Goal: Transaction & Acquisition: Purchase product/service

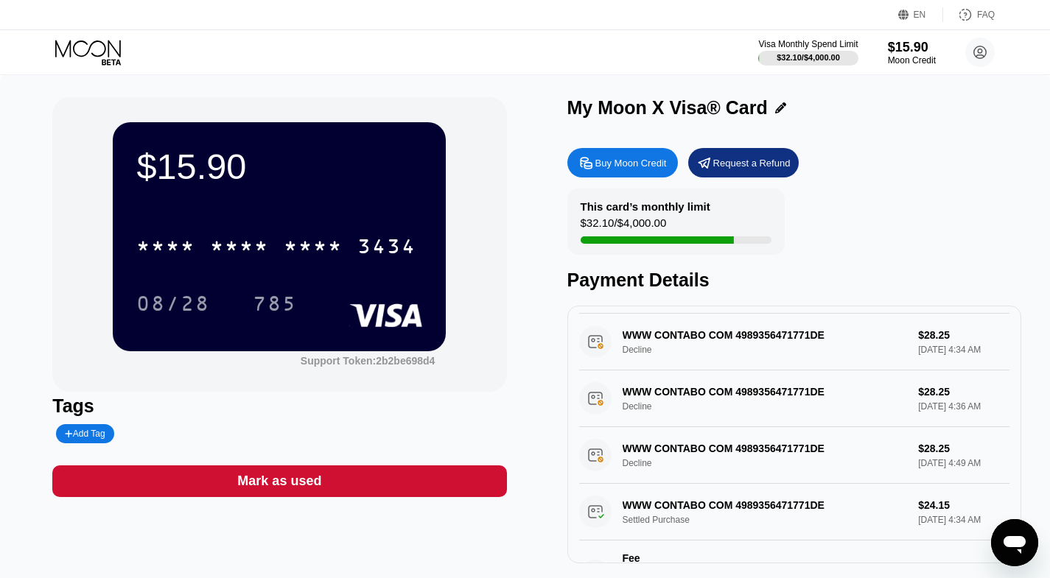
scroll to position [54, 0]
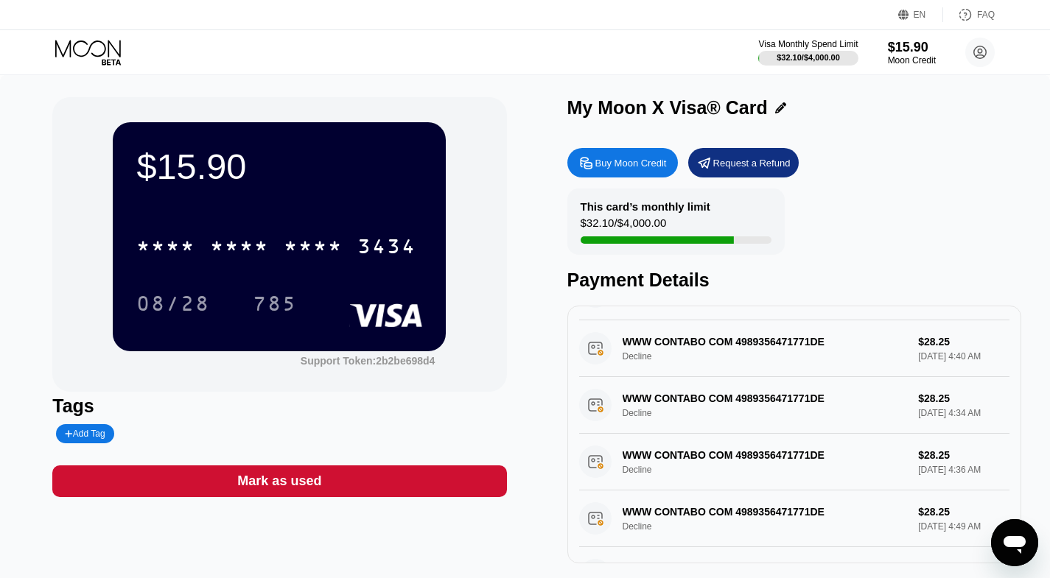
click at [619, 165] on div "Buy Moon Credit" at bounding box center [630, 163] width 71 height 13
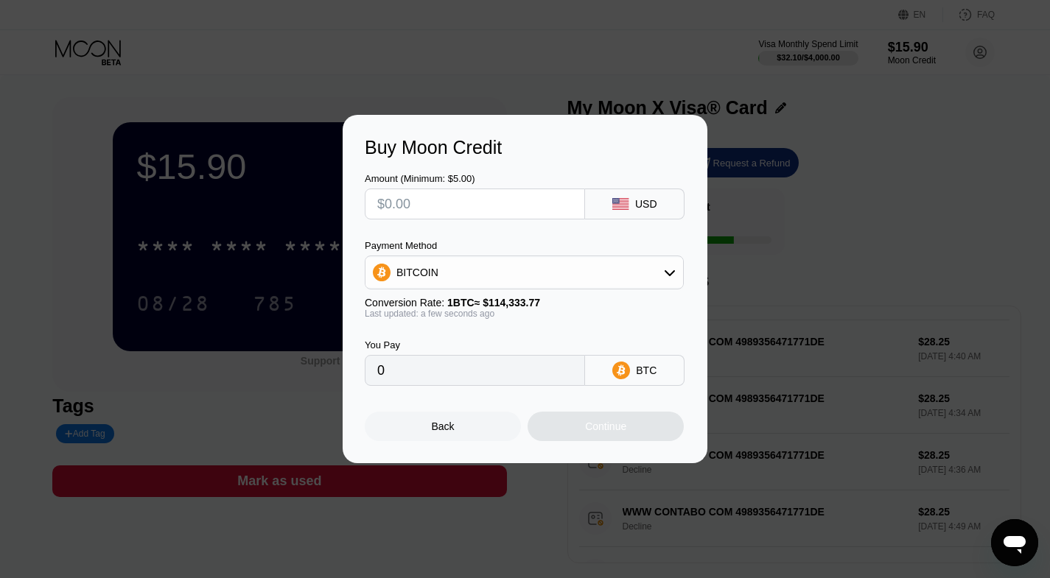
click at [444, 201] on input "text" at bounding box center [474, 203] width 195 height 29
type input "$5"
type input "0.00004374"
type input "$50"
type input "0.00043732"
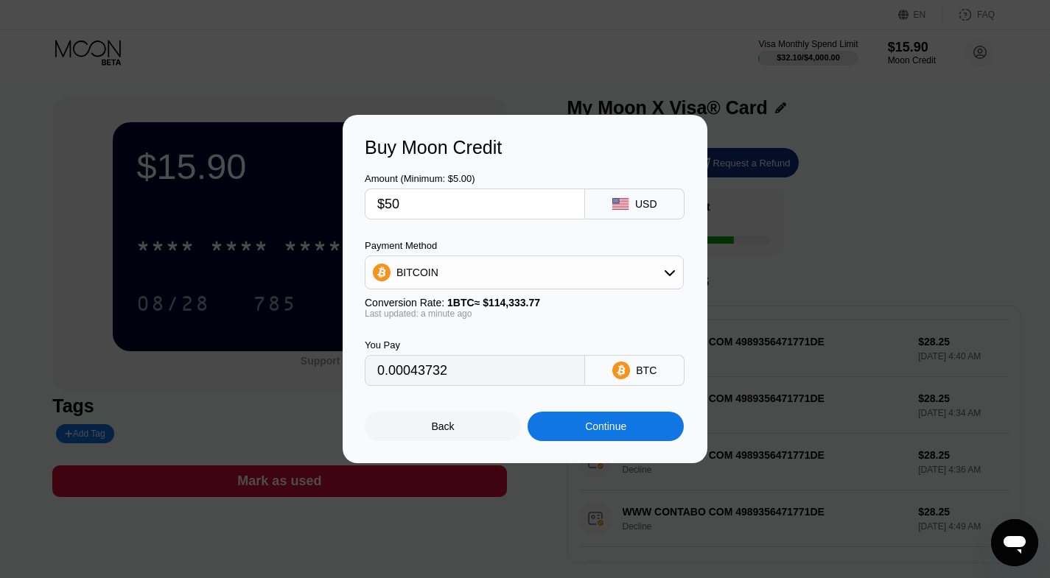
type input "$50"
click at [446, 278] on div "BITCOIN" at bounding box center [523, 272] width 317 height 29
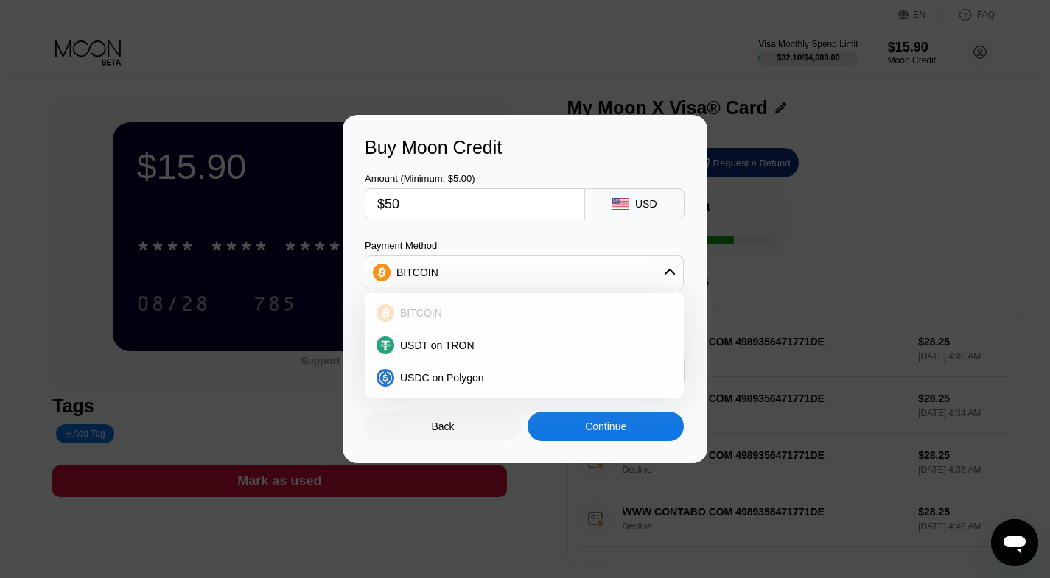
click at [456, 306] on div "BITCOIN" at bounding box center [524, 312] width 310 height 29
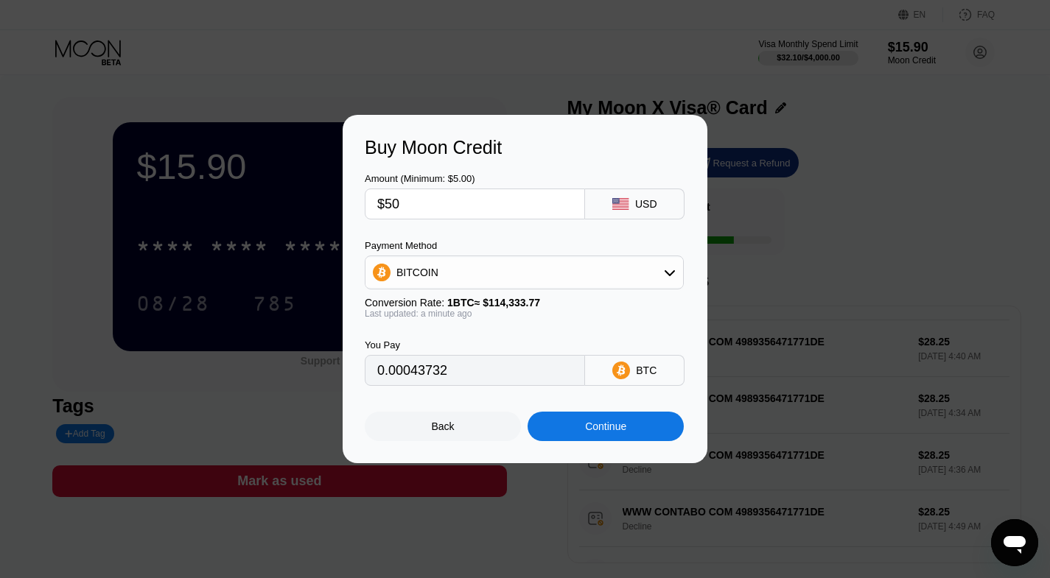
click at [585, 432] on div "Continue" at bounding box center [605, 427] width 41 height 12
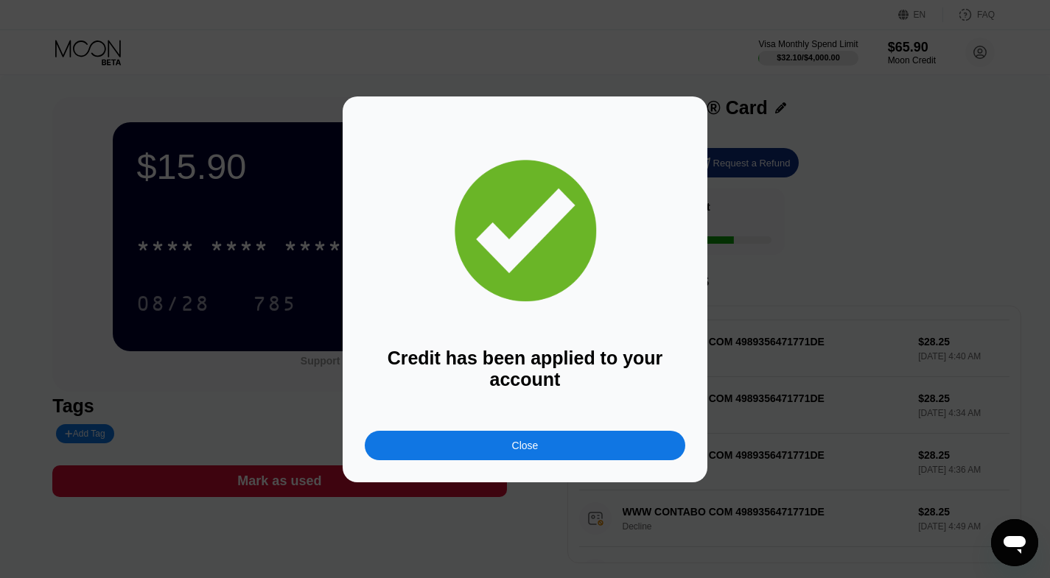
click at [415, 452] on div "Close" at bounding box center [525, 445] width 320 height 29
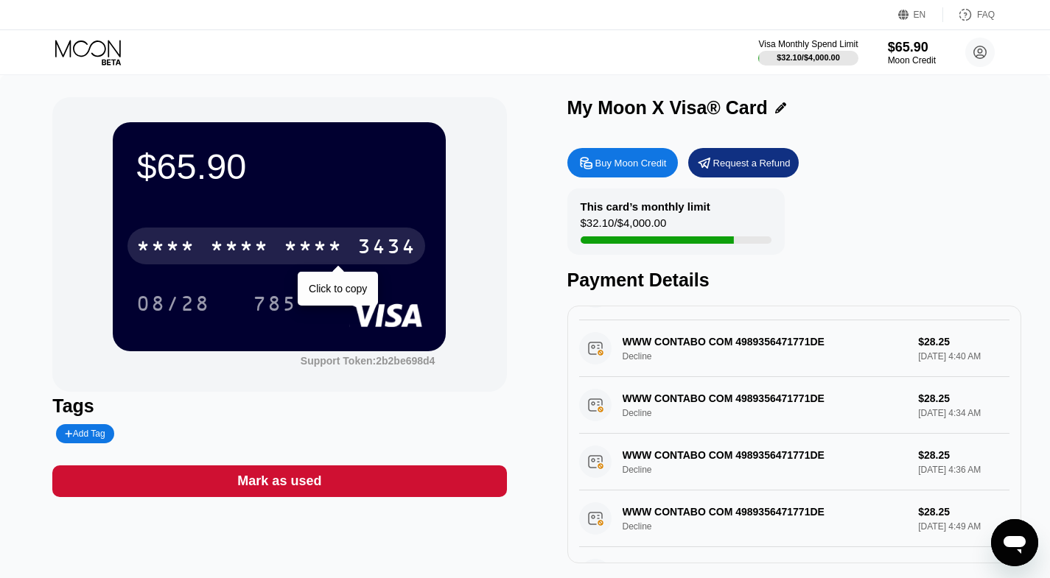
click at [257, 254] on div "* * * *" at bounding box center [239, 248] width 59 height 24
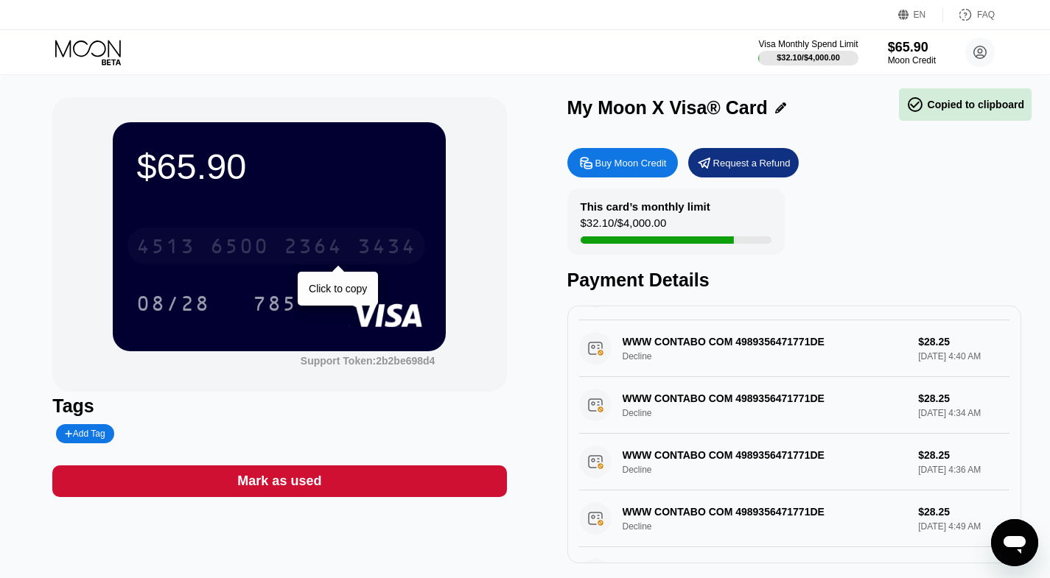
click at [339, 236] on div "4513 6500 2364 3434" at bounding box center [276, 246] width 298 height 37
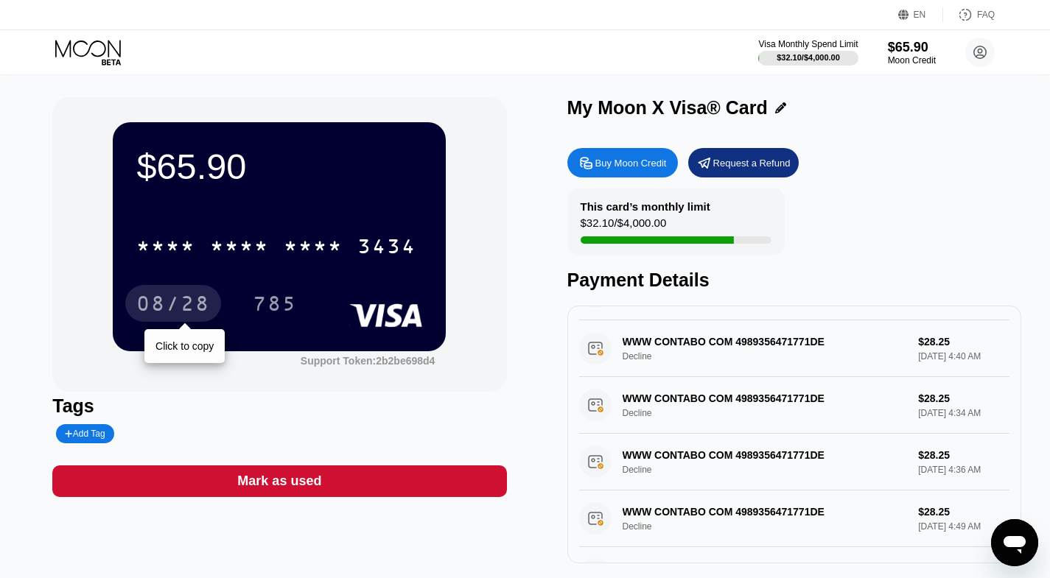
click at [194, 306] on div "08/28" at bounding box center [173, 306] width 74 height 24
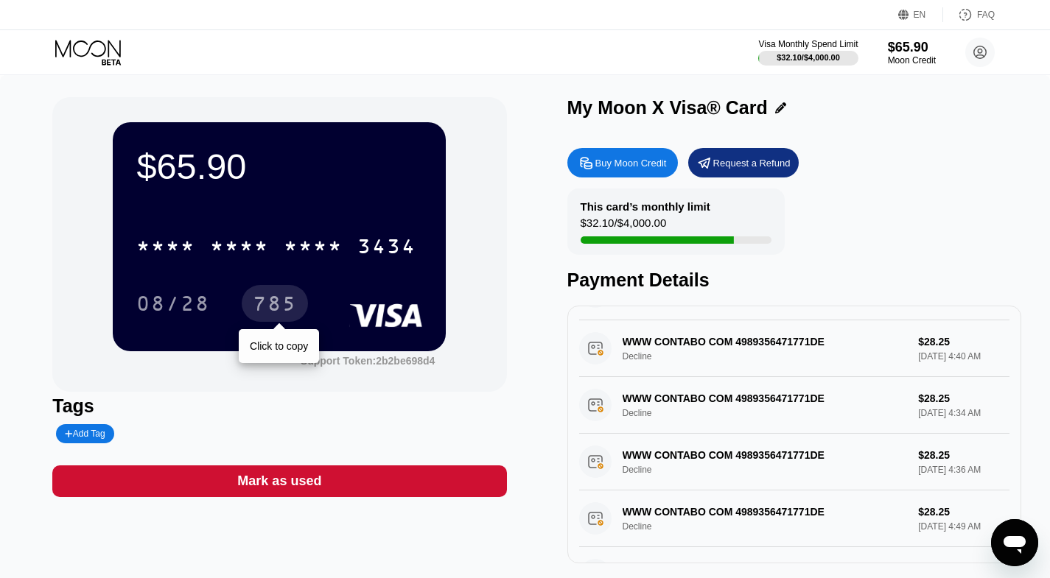
click at [272, 303] on div "785" at bounding box center [275, 306] width 44 height 24
